Goal: Task Accomplishment & Management: Use online tool/utility

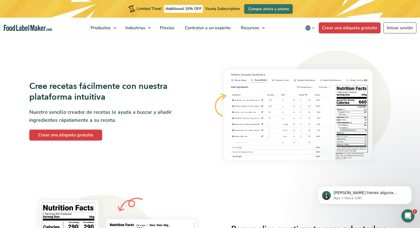
scroll to position [414, 0]
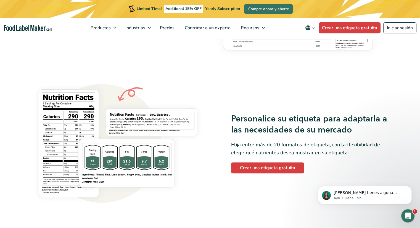
click at [28, 26] on img "Food Label Maker homepage" at bounding box center [28, 28] width 48 height 6
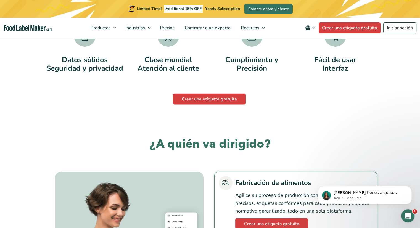
scroll to position [1243, 0]
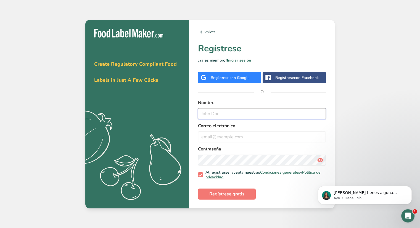
click at [239, 115] on input "text" at bounding box center [262, 113] width 128 height 11
type input "M"
type input "Miranda Santiago"
click at [265, 134] on input "email" at bounding box center [262, 136] width 128 height 11
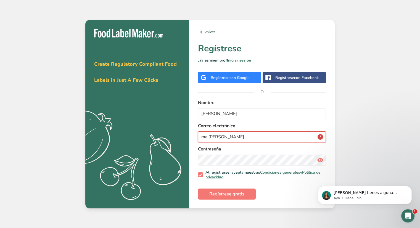
type input "ma.sanchez"
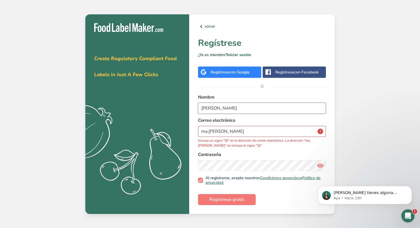
drag, startPoint x: 240, startPoint y: 114, endPoint x: 227, endPoint y: 113, distance: 13.6
click at [227, 113] on input "Miranda Santiago" at bounding box center [262, 108] width 128 height 11
type input "Miranda Sanchez"
click at [241, 128] on input "ma.sanchez" at bounding box center [262, 131] width 128 height 11
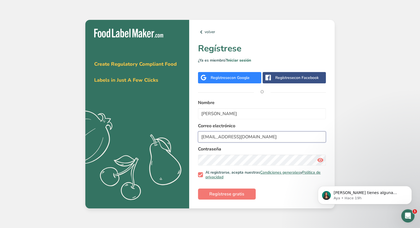
type input "ma.sanchez05@hotmail.com"
click at [237, 192] on span "Regístrese gratis" at bounding box center [226, 194] width 35 height 7
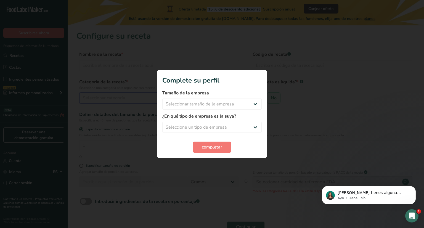
click at [183, 98] on div "Seleccionar categoría" at bounding box center [157, 98] width 149 height 7
click at [259, 99] on span "Sí" at bounding box center [258, 98] width 4 height 6
click at [257, 99] on input "Sí" at bounding box center [255, 98] width 4 height 4
radio input "true"
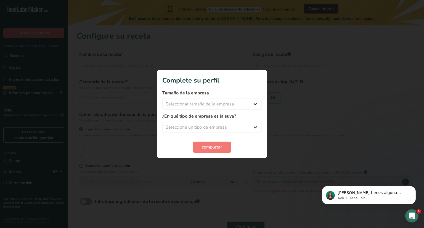
radio input "false"
select select "22"
click at [275, 99] on span "No" at bounding box center [274, 98] width 6 height 6
click at [271, 99] on input "No" at bounding box center [269, 98] width 4 height 4
radio input "true"
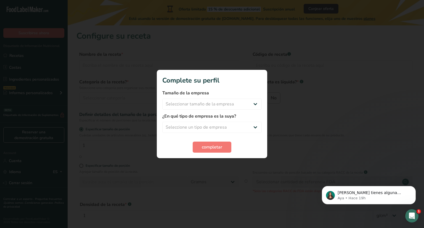
radio input "false"
click at [120, 139] on div "Cuántas unidades de artículos envasables (ej., botella o paquete) hace esta rec…" at bounding box center [159, 142] width 160 height 18
click at [122, 144] on input "1" at bounding box center [159, 145] width 160 height 11
click at [140, 65] on input "text" at bounding box center [159, 65] width 160 height 11
type input "P"
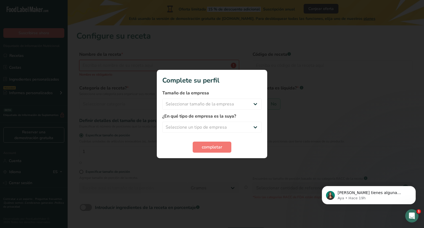
type input "O"
type input "Hojaldra"
type input "hojaldra2025"
click at [223, 99] on div "Seleccionar categoría" at bounding box center [157, 98] width 149 height 7
click at [134, 136] on div "Productos de panadería" at bounding box center [149, 137] width 138 height 10
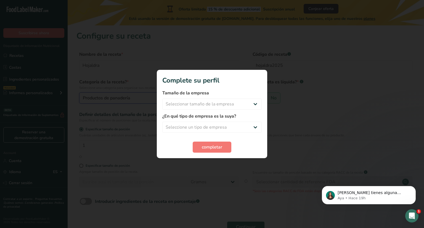
click at [163, 101] on div "Productos de panadería" at bounding box center [157, 98] width 149 height 7
click at [154, 133] on div "Productos de panadería" at bounding box center [149, 137] width 138 height 10
click at [90, 200] on span at bounding box center [86, 201] width 12 height 7
click at [83, 200] on input "Introducir ingredientes de la receta en porcentaje .a-a{fill:#347362;}.b-a{fill…" at bounding box center [82, 202] width 4 height 4
click at [242, 168] on div "Especificar tamaño de porción" at bounding box center [245, 167] width 339 height 6
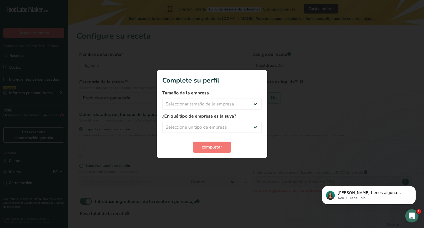
click at [84, 200] on span at bounding box center [86, 201] width 12 height 7
click at [83, 200] on input "Introducir ingredientes de la receta en porcentaje .a-a{fill:#347362;}.b-a{fill…" at bounding box center [82, 202] width 4 height 4
checkbox input "false"
click at [249, 226] on span "Continuar" at bounding box center [246, 227] width 20 height 7
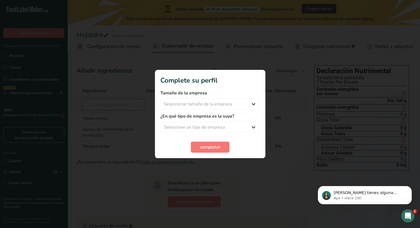
click at [127, 105] on input "text" at bounding box center [113, 104] width 62 height 11
type input "Harina"
click at [115, 145] on p "Harina de almendra" at bounding box center [111, 143] width 49 height 6
type input "Almond flourrrrr"
type input "0"
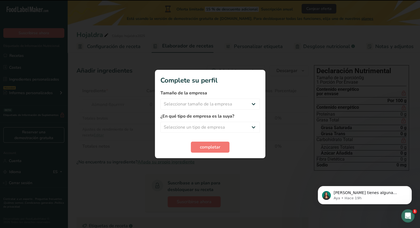
type input "0"
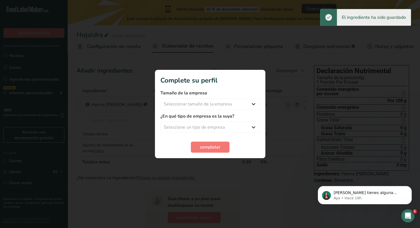
drag, startPoint x: 160, startPoint y: 105, endPoint x: 145, endPoint y: 105, distance: 14.6
click at [145, 105] on tr "Harina de almendra Vegano Vegetariano Orgánico Certificado orgánico No GMO Kosh…" at bounding box center [192, 105] width 231 height 16
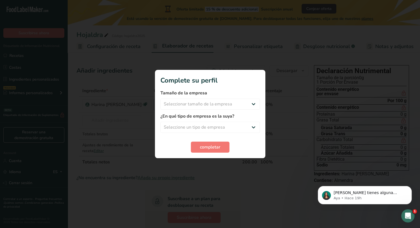
type input "200"
click at [251, 182] on section "Ingrediente * Cantidad * Unidad * Desperdicio * .a-a{fill:#347362;}.b-a{fill:#f…" at bounding box center [192, 204] width 232 height 238
click at [216, 103] on input "0" at bounding box center [220, 104] width 25 height 11
drag, startPoint x: 222, startPoint y: 104, endPoint x: 191, endPoint y: 101, distance: 31.6
click at [191, 101] on tr "Harina de almendra Vegano Vegetariano Orgánico Certificado orgánico No GMO Kosh…" at bounding box center [192, 105] width 231 height 16
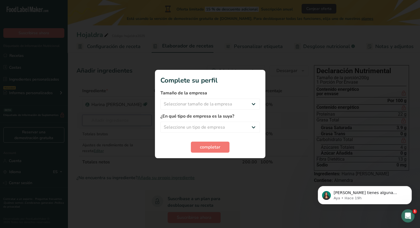
click at [105, 120] on div "Ingrediente * Cantidad * Unidad * Desperdicio * .a-a{fill:#347362;}.b-a{fill:#f…" at bounding box center [192, 126] width 232 height 83
type input "leche"
click at [122, 169] on p "1175 Leche líquida, 1% de grasa, sin vitamina A ni vitamina D añadidas" at bounding box center [152, 168] width 130 height 6
type input "Milk, fluid, 1% fat, without added vitamin A and vitamin D"
type input "0"
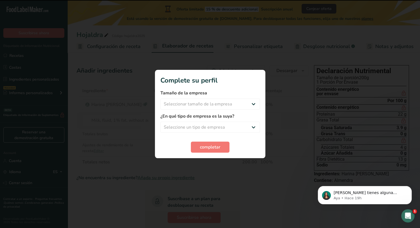
type input "0"
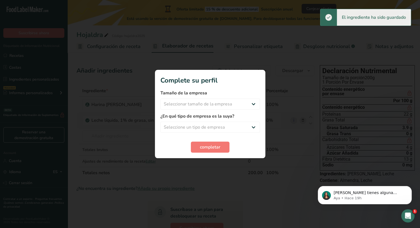
click at [207, 121] on icon at bounding box center [208, 120] width 7 height 10
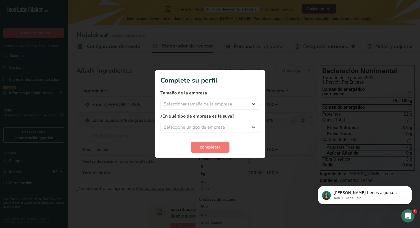
click at [216, 212] on div "mL" at bounding box center [222, 215] width 42 height 6
click at [211, 213] on div "mL" at bounding box center [222, 215] width 42 height 6
click at [210, 213] on div "mL" at bounding box center [222, 215] width 42 height 6
click at [210, 145] on div "1 quart" at bounding box center [222, 147] width 46 height 8
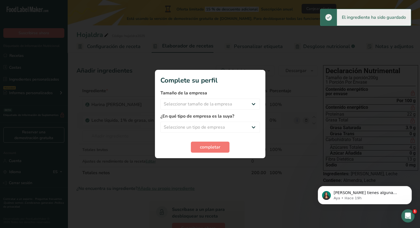
click at [211, 122] on icon at bounding box center [212, 120] width 7 height 10
click at [210, 187] on div "Ver más" at bounding box center [222, 189] width 46 height 6
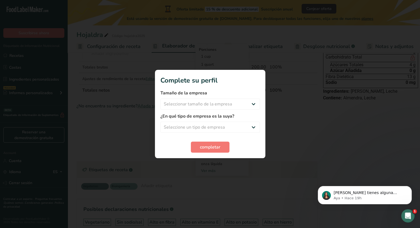
scroll to position [83, 0]
click at [209, 154] on div "mL" at bounding box center [222, 156] width 42 height 6
click at [278, 180] on input "number" at bounding box center [270, 181] width 39 height 8
click at [204, 168] on div "Ver más" at bounding box center [222, 171] width 46 height 6
click at [226, 190] on div "taza Las unidades de volumen requieren una conversión de densidad. Si conoce la…" at bounding box center [222, 188] width 46 height 8
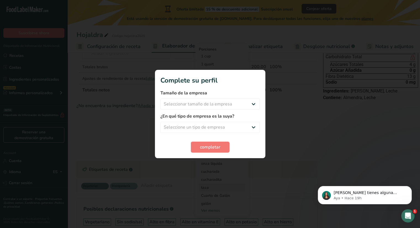
click at [206, 187] on div "taza" at bounding box center [222, 188] width 42 height 6
click at [264, 212] on input "number" at bounding box center [270, 213] width 39 height 8
type input "12"
click at [289, 226] on span "Confirmar" at bounding box center [285, 224] width 15 height 5
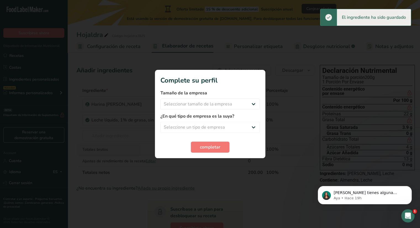
scroll to position [0, 0]
click at [181, 118] on input "0" at bounding box center [183, 120] width 21 height 11
click at [153, 120] on tr "Leche líquida, 1% de grasa, sin vitamina A ni vitamina D añadidas Libre de glut…" at bounding box center [195, 121] width 237 height 16
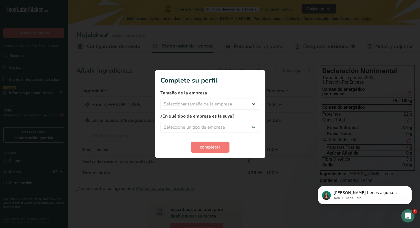
type input "1"
click at [254, 182] on section "Ingrediente * Cantidad * Unidad * Desperdicio * .a-a{fill:#347362;}.b-a{fill:#f…" at bounding box center [195, 211] width 238 height 253
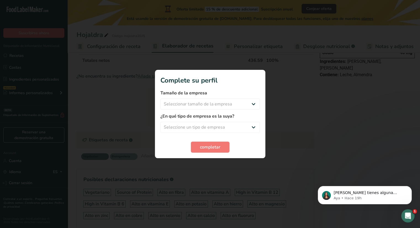
scroll to position [83, 0]
click at [208, 143] on span "Suscribirse ahora" at bounding box center [196, 145] width 35 height 7
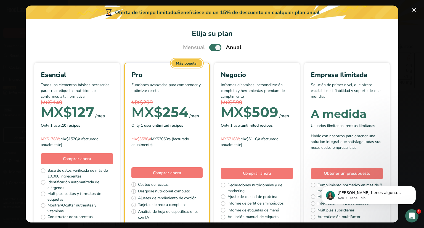
click at [208, 142] on span "Suscribirse ahora" at bounding box center [196, 145] width 35 height 7
click at [247, 12] on div "Oferta limitada 15 % de descuento adicional Suscripción anual Canjear oferta" at bounding box center [252, 9] width 173 height 10
click at [389, 133] on div "Declaración Nutrimental Tamaño de la porción 3039g 1 Porción Por Envase Conteni…" at bounding box center [367, 127] width 99 height 295
click at [250, 47] on span "Personalizar etiqueta" at bounding box center [258, 46] width 49 height 7
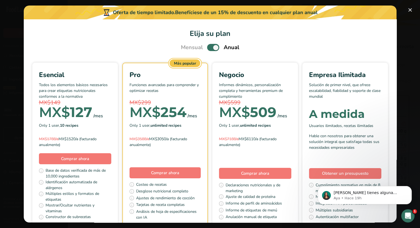
scroll to position [4, 0]
click at [149, 138] on input "text" at bounding box center [125, 137] width 99 height 11
click at [191, 80] on div "Etiqueta Frontal del Envase" at bounding box center [181, 80] width 64 height 7
click at [202, 82] on div "Mostrar/Ocultar nutrientes" at bounding box center [203, 84] width 61 height 7
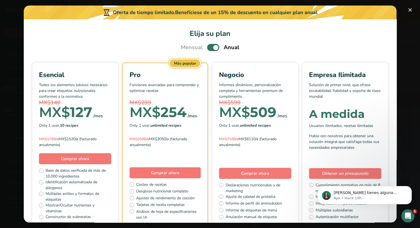
click at [151, 111] on span at bounding box center [148, 109] width 9 height 5
click at [147, 111] on input "Vitamina D" at bounding box center [146, 109] width 4 height 4
checkbox input "true"
click at [206, 138] on span at bounding box center [203, 135] width 9 height 5
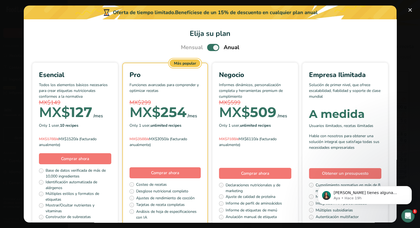
click at [202, 138] on input "Zinc" at bounding box center [201, 136] width 4 height 4
checkbox input "true"
click at [205, 130] on span at bounding box center [203, 128] width 9 height 5
click at [202, 130] on input "Magnesio" at bounding box center [201, 128] width 4 height 4
checkbox input "true"
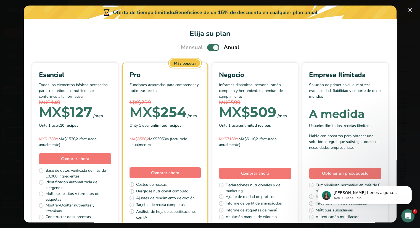
click at [203, 98] on span at bounding box center [203, 97] width 9 height 5
click at [202, 98] on input "Hierro" at bounding box center [201, 97] width 4 height 4
checkbox input "true"
click at [204, 89] on span at bounding box center [203, 89] width 9 height 5
click at [202, 89] on input "Calcio" at bounding box center [201, 90] width 4 height 4
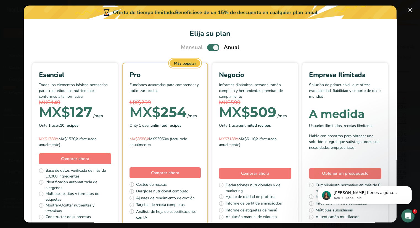
checkbox input "true"
click at [246, 150] on span at bounding box center [247, 147] width 9 height 5
click at [246, 149] on input "Agua" at bounding box center [245, 147] width 4 height 4
checkbox input "true"
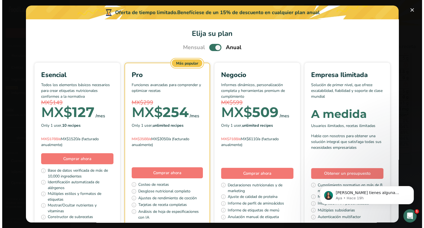
scroll to position [99, 0]
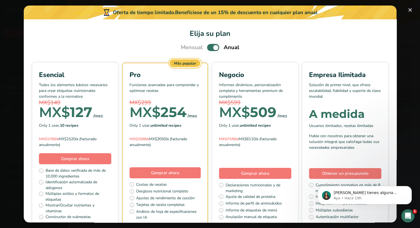
click at [258, 49] on span "Desglose nutricional" at bounding box center [261, 46] width 47 height 7
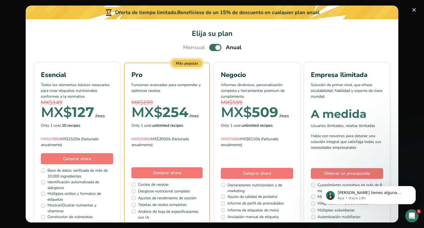
scroll to position [0, 62]
click at [264, 46] on span "Desglose nutricional" at bounding box center [265, 46] width 47 height 7
click at [141, 46] on span "Elaborador de recetas" at bounding box center [125, 46] width 51 height 7
click at [144, 45] on span "Elaborador de recetas" at bounding box center [125, 46] width 51 height 7
